Goal: Task Accomplishment & Management: Manage account settings

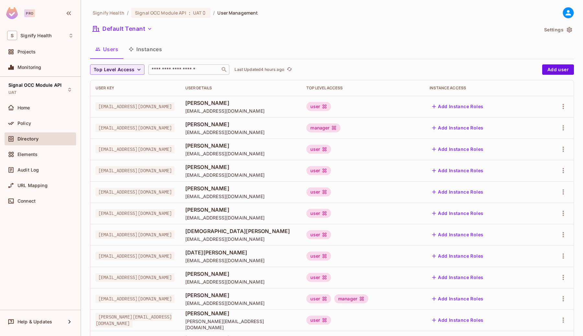
click at [170, 72] on input "text" at bounding box center [184, 69] width 68 height 6
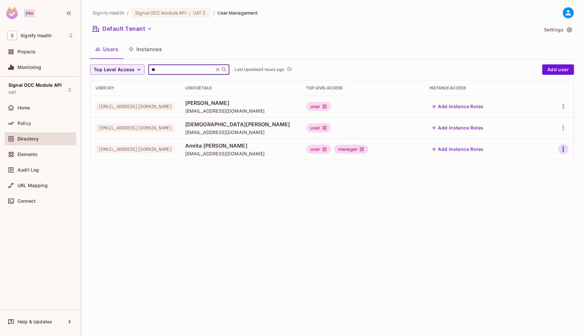
type input "**"
click at [563, 153] on icon "button" at bounding box center [564, 149] width 8 height 8
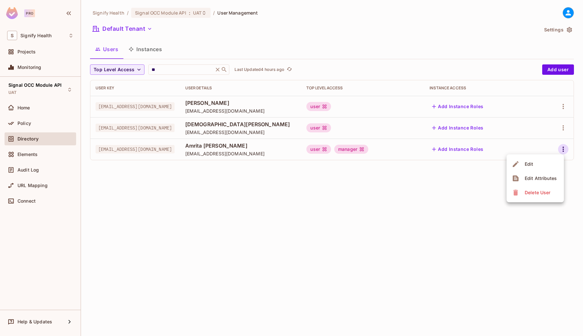
click at [538, 165] on li "Edit" at bounding box center [535, 164] width 57 height 14
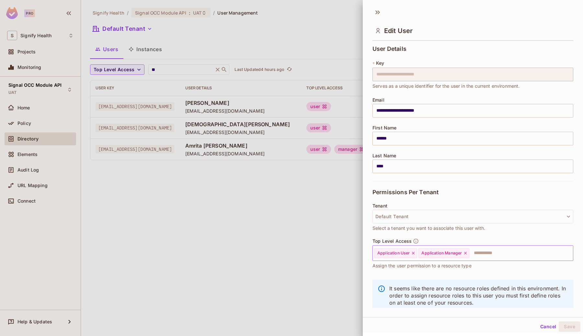
click at [467, 251] on icon at bounding box center [465, 253] width 5 height 5
click at [573, 326] on button "Save" at bounding box center [570, 327] width 22 height 10
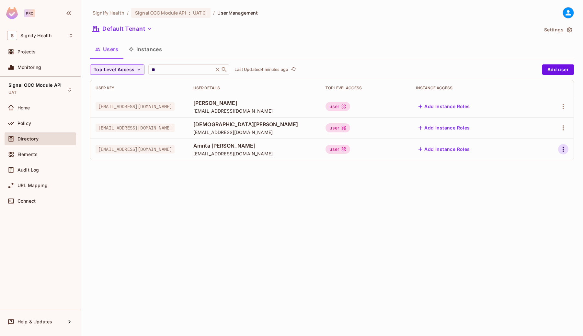
click at [563, 150] on icon "button" at bounding box center [564, 149] width 8 height 8
click at [542, 167] on li "Edit" at bounding box center [535, 164] width 57 height 14
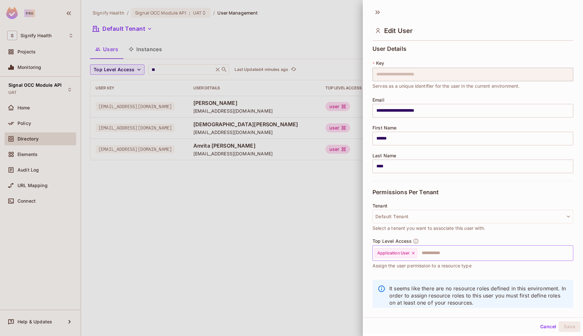
click at [439, 253] on input "text" at bounding box center [489, 253] width 143 height 13
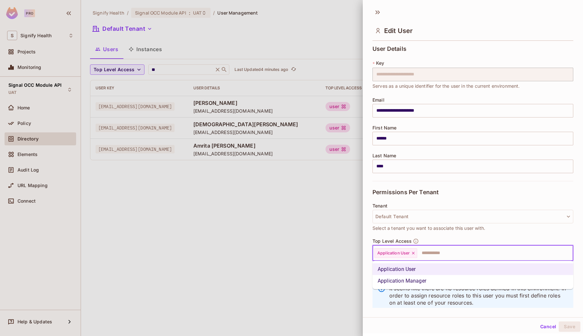
click at [424, 281] on li "Application Manager" at bounding box center [473, 281] width 201 height 12
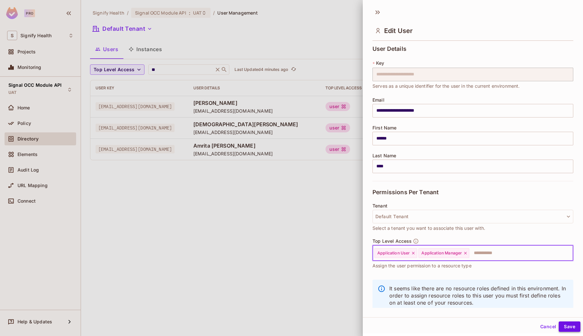
click at [565, 326] on button "Save" at bounding box center [570, 327] width 22 height 10
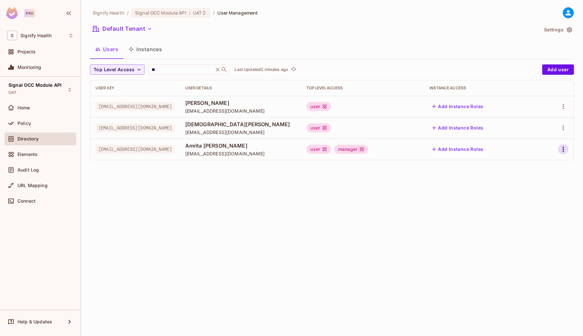
click at [567, 151] on icon "button" at bounding box center [564, 149] width 8 height 8
click at [534, 166] on span "Edit" at bounding box center [529, 164] width 13 height 10
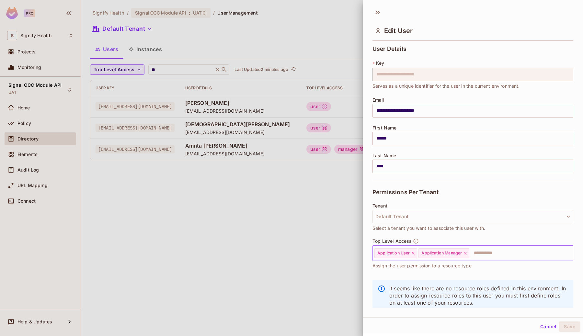
click at [468, 254] on icon at bounding box center [465, 253] width 5 height 5
click at [568, 326] on button "Save" at bounding box center [570, 327] width 22 height 10
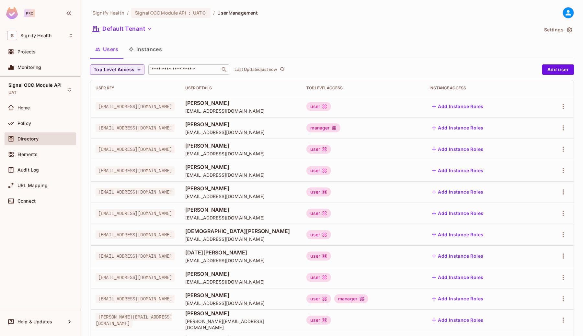
click at [188, 68] on input "text" at bounding box center [184, 69] width 68 height 6
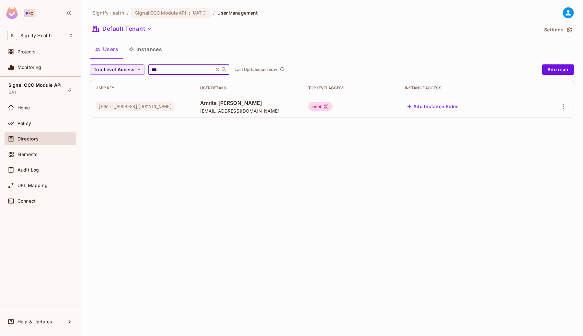
type input "***"
